Goal: Obtain resource: Obtain resource

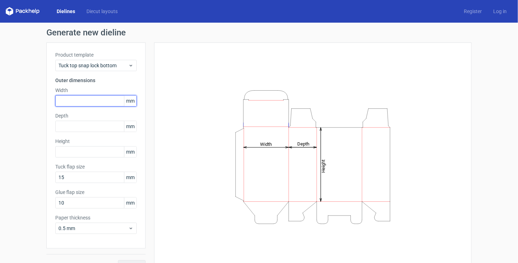
click at [61, 104] on input "text" at bounding box center [95, 100] width 81 height 11
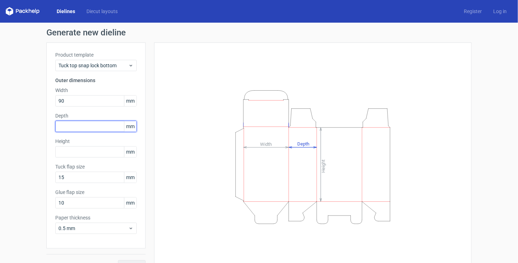
click at [81, 123] on input "text" at bounding box center [95, 126] width 81 height 11
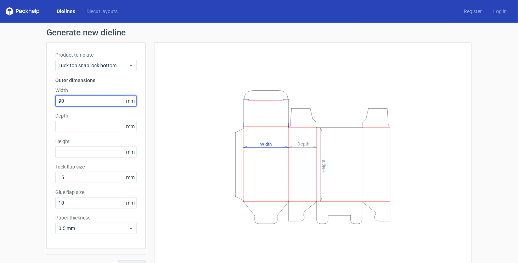
drag, startPoint x: 78, startPoint y: 102, endPoint x: 51, endPoint y: 103, distance: 26.9
click at [51, 103] on div "Product template Tuck top snap lock bottom Outer dimensions Width 90 mm Depth m…" at bounding box center [95, 146] width 99 height 206
click at [85, 127] on input "text" at bounding box center [95, 126] width 81 height 11
drag, startPoint x: 76, startPoint y: 100, endPoint x: 48, endPoint y: 100, distance: 28.0
click at [48, 100] on div "Product template Tuck top snap lock bottom Outer dimensions Width 90 mm Depth m…" at bounding box center [95, 146] width 99 height 206
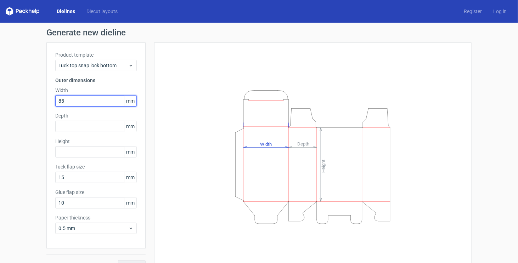
type input "85"
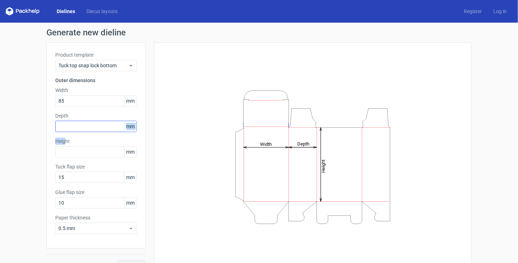
drag, startPoint x: 64, startPoint y: 132, endPoint x: 68, endPoint y: 127, distance: 6.3
click at [64, 131] on div "Product template Tuck top snap lock bottom Outer dimensions Width 85 mm Depth m…" at bounding box center [95, 146] width 99 height 206
click at [68, 127] on input "text" at bounding box center [95, 126] width 81 height 11
click at [75, 128] on input "text" at bounding box center [95, 126] width 81 height 11
click at [77, 126] on input "text" at bounding box center [95, 126] width 81 height 11
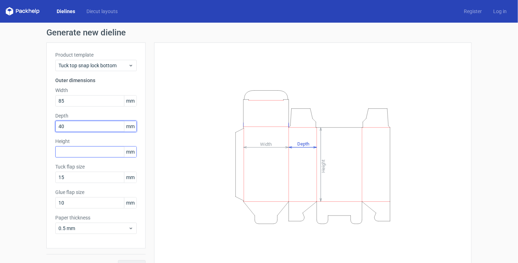
type input "40"
click at [67, 157] on input "text" at bounding box center [95, 151] width 81 height 11
drag, startPoint x: 74, startPoint y: 128, endPoint x: 55, endPoint y: 130, distance: 18.9
click at [55, 130] on input "40" at bounding box center [95, 126] width 81 height 11
click at [67, 147] on input "text" at bounding box center [95, 151] width 81 height 11
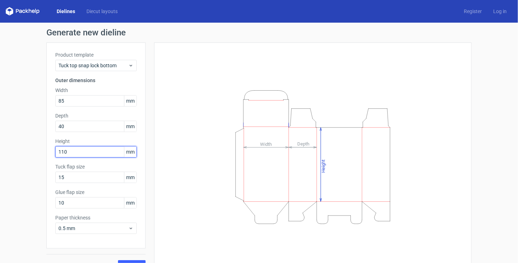
type input "110"
click at [151, 163] on div "Height Depth Width" at bounding box center [309, 157] width 326 height 229
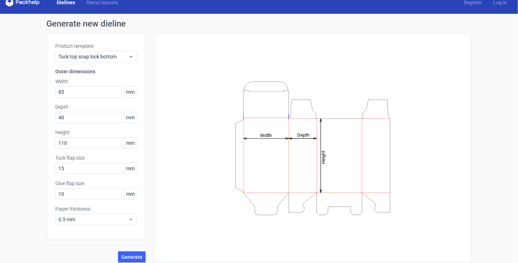
scroll to position [14, 0]
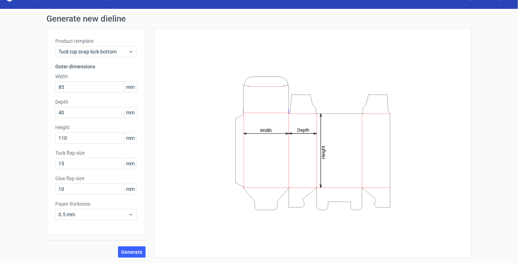
click at [129, 44] on label "Product template" at bounding box center [95, 41] width 81 height 7
click at [122, 51] on span "Tuck top snap lock bottom" at bounding box center [93, 51] width 70 height 7
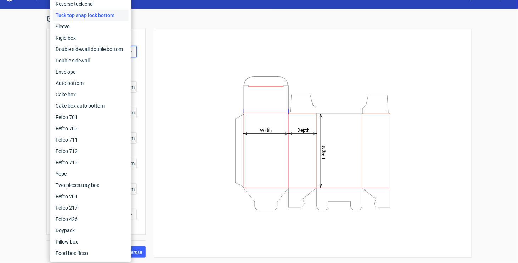
click at [169, 105] on div "Height Depth Width" at bounding box center [313, 144] width 300 height 212
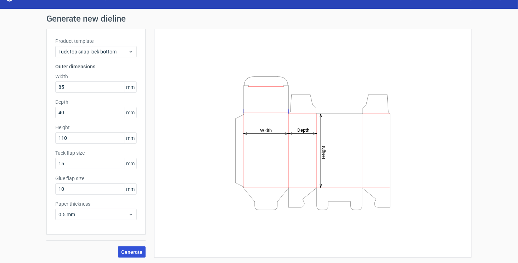
click at [127, 250] on span "Generate" at bounding box center [131, 252] width 21 height 5
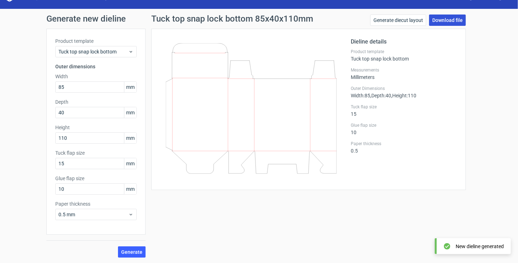
click at [439, 21] on link "Download file" at bounding box center [447, 20] width 37 height 11
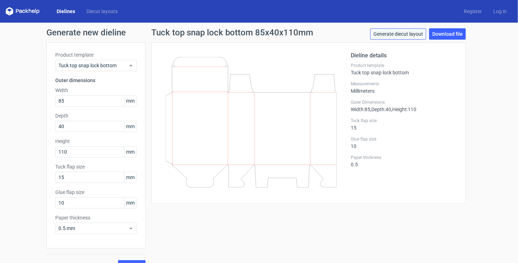
click at [412, 35] on link "Generate diecut layout" at bounding box center [398, 33] width 56 height 11
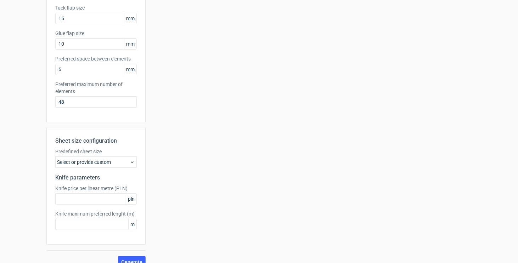
scroll to position [169, 0]
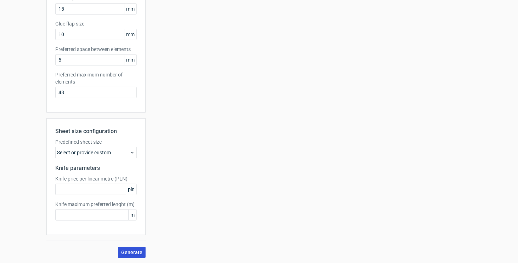
click at [131, 251] on span "Generate" at bounding box center [131, 252] width 21 height 5
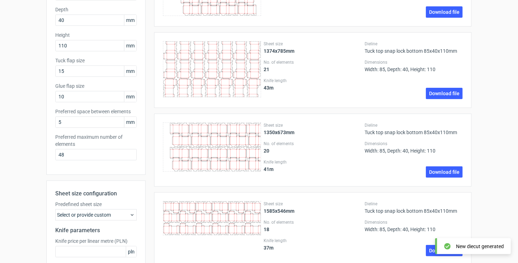
scroll to position [0, 0]
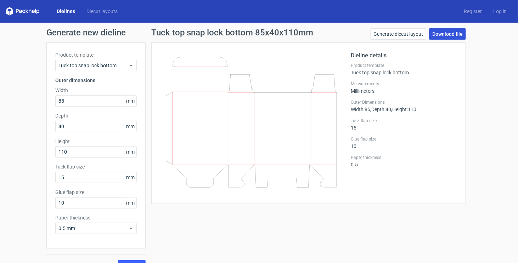
click at [452, 36] on link "Download file" at bounding box center [447, 33] width 37 height 11
drag, startPoint x: 173, startPoint y: 110, endPoint x: 167, endPoint y: 123, distance: 13.8
click at [167, 123] on icon at bounding box center [251, 122] width 171 height 131
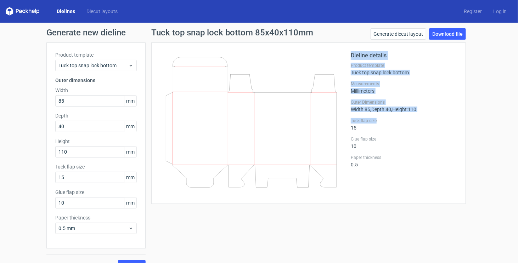
drag, startPoint x: 347, startPoint y: 106, endPoint x: 431, endPoint y: 115, distance: 85.1
click at [431, 114] on div "Dieline details Product template Tuck top snap lock bottom Measurements Millime…" at bounding box center [308, 123] width 297 height 144
click at [424, 117] on div "Dieline details Product template Tuck top snap lock bottom Measurements Millime…" at bounding box center [404, 123] width 106 height 144
